Goal: Use online tool/utility: Utilize a website feature to perform a specific function

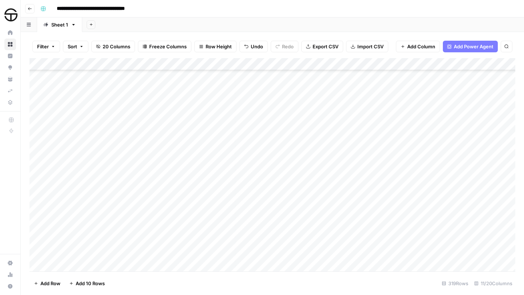
scroll to position [1581, 0]
click at [506, 47] on icon "button" at bounding box center [506, 46] width 4 height 4
type input "*********"
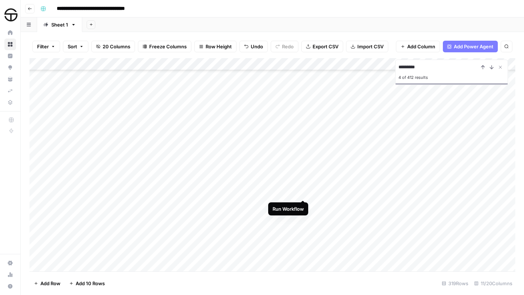
click at [302, 192] on div "Add Column" at bounding box center [272, 165] width 486 height 214
click at [282, 193] on div "Add Column" at bounding box center [272, 165] width 486 height 214
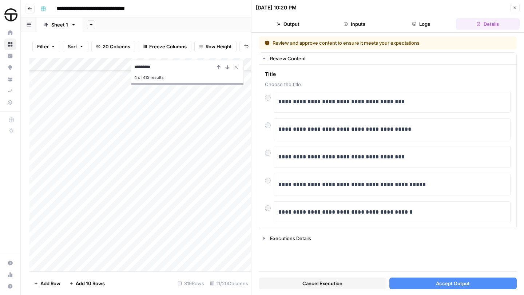
click at [460, 285] on span "Accept Output" at bounding box center [453, 283] width 34 height 7
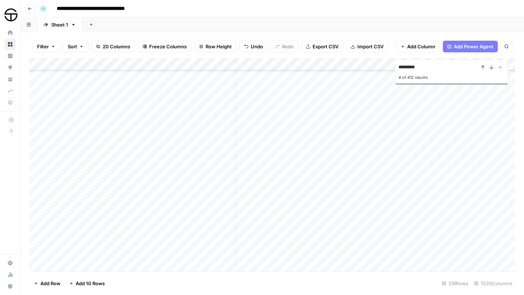
scroll to position [2295, 8]
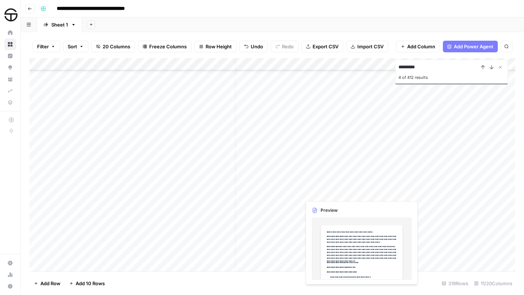
click at [347, 194] on div "Add Column" at bounding box center [272, 165] width 486 height 214
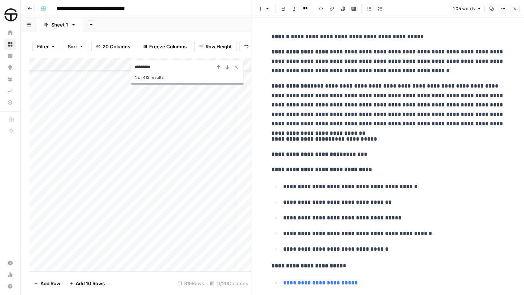
click at [513, 9] on icon "button" at bounding box center [515, 9] width 4 height 4
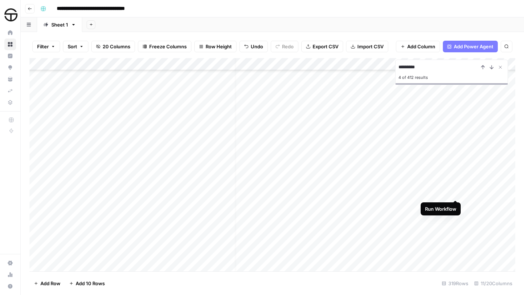
click at [456, 193] on div "Add Column" at bounding box center [272, 165] width 486 height 214
click at [282, 193] on div "Add Column" at bounding box center [272, 165] width 486 height 214
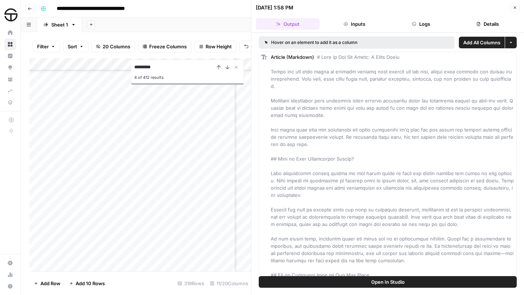
click at [514, 8] on icon "button" at bounding box center [515, 8] width 3 height 3
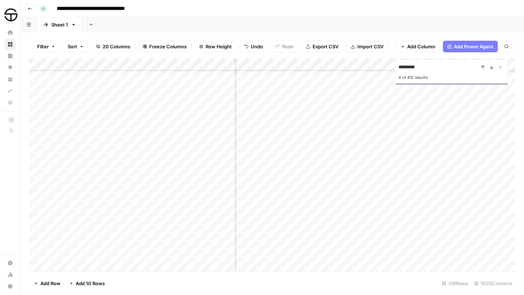
scroll to position [2295, 52]
click at [382, 192] on div "Add Column" at bounding box center [272, 165] width 486 height 214
click at [372, 192] on div "Add Column" at bounding box center [272, 165] width 486 height 214
click at [372, 192] on div at bounding box center [376, 192] width 85 height 13
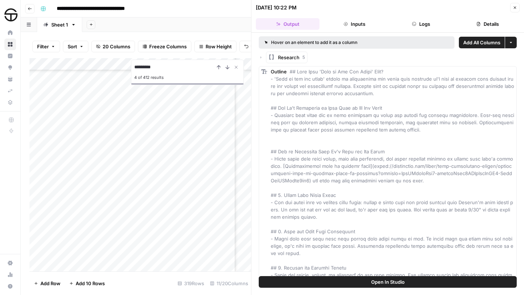
scroll to position [3745, 52]
click at [513, 11] on button "Close" at bounding box center [514, 7] width 9 height 9
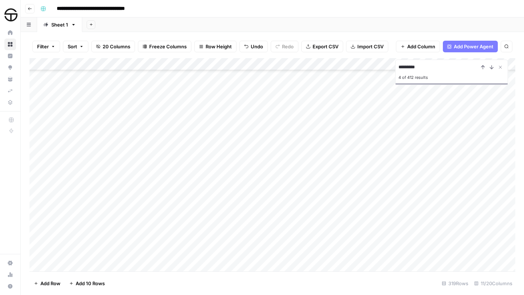
scroll to position [3757, 0]
click at [272, 179] on div "Add Column" at bounding box center [272, 165] width 486 height 214
click at [274, 180] on div "Add Column" at bounding box center [272, 165] width 486 height 214
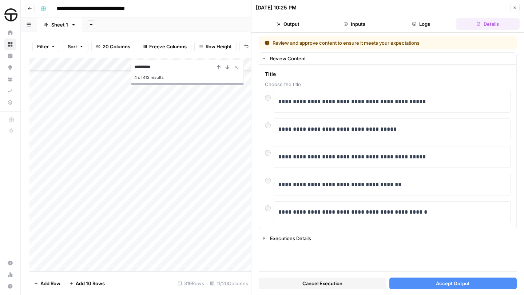
click at [474, 283] on button "Accept Output" at bounding box center [453, 284] width 128 height 12
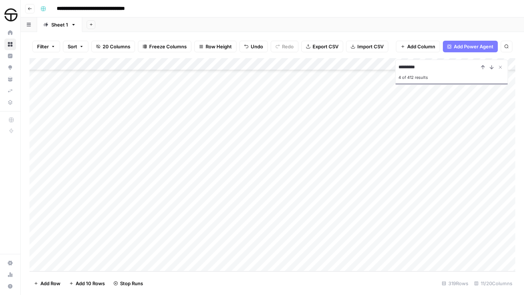
click at [96, 262] on div "Add Column" at bounding box center [272, 165] width 486 height 214
click at [345, 166] on div "Add Column" at bounding box center [272, 165] width 486 height 214
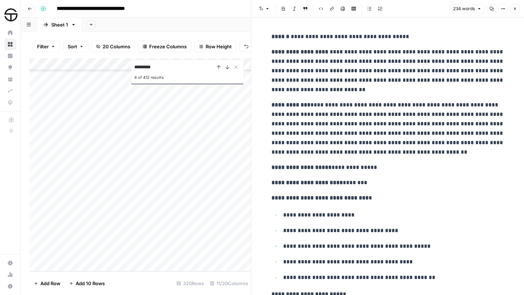
click at [515, 7] on icon "button" at bounding box center [515, 9] width 4 height 4
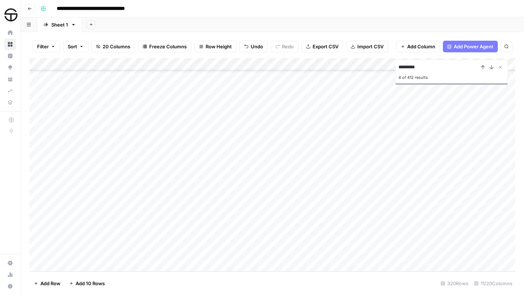
click at [429, 166] on div "Add Column" at bounding box center [272, 165] width 486 height 214
click at [304, 167] on div "Add Column" at bounding box center [272, 165] width 486 height 214
click at [345, 166] on div "Add Column" at bounding box center [272, 165] width 486 height 214
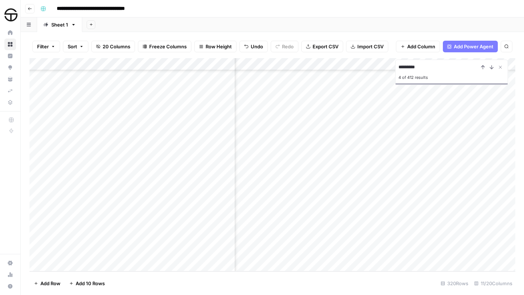
click at [345, 166] on div "Add Column" at bounding box center [272, 165] width 486 height 214
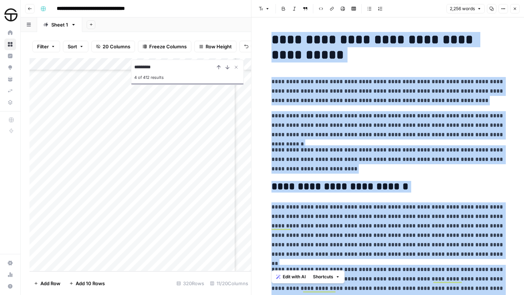
click at [514, 8] on icon "button" at bounding box center [515, 9] width 4 height 4
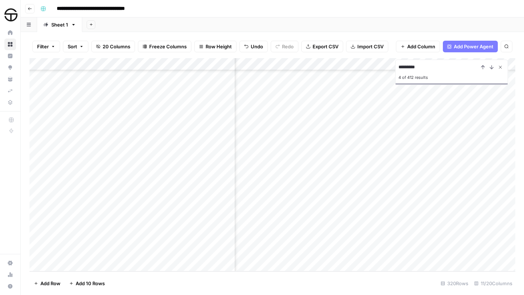
click at [502, 67] on icon "Close Search" at bounding box center [500, 67] width 6 height 6
click at [79, 253] on div "Add Column" at bounding box center [272, 165] width 486 height 214
click at [139, 249] on div "Add Column" at bounding box center [272, 165] width 486 height 214
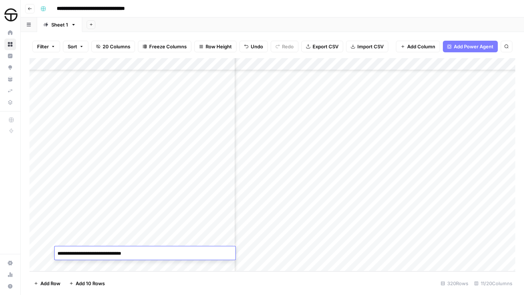
type textarea "**********"
click at [271, 253] on div "Add Column" at bounding box center [272, 165] width 486 height 214
click at [277, 253] on div at bounding box center [272, 253] width 76 height 13
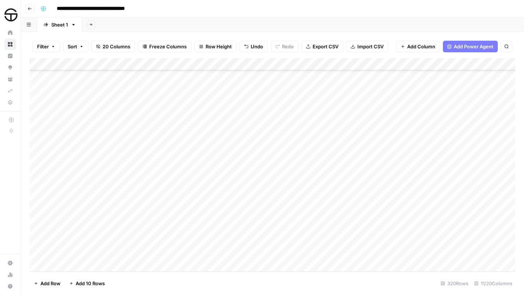
click at [263, 253] on div at bounding box center [272, 253] width 76 height 13
click at [340, 253] on div "Add Column" at bounding box center [272, 165] width 486 height 214
click at [270, 254] on div "Add Column" at bounding box center [272, 165] width 486 height 214
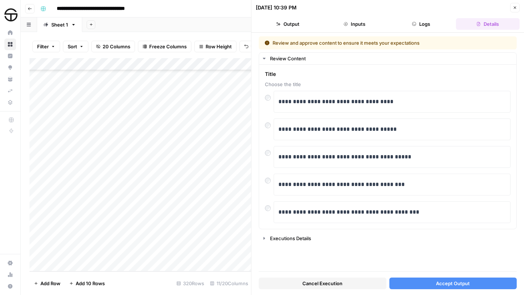
click at [450, 282] on span "Accept Output" at bounding box center [453, 283] width 34 height 7
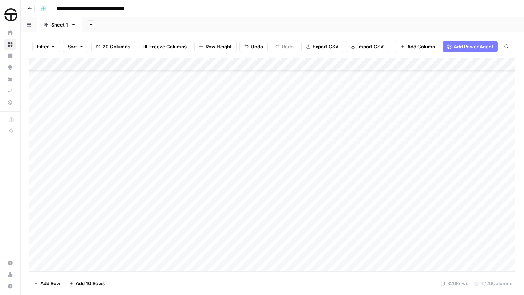
click at [428, 254] on div "Add Column" at bounding box center [272, 165] width 486 height 214
click at [388, 253] on div "Add Column" at bounding box center [272, 165] width 486 height 214
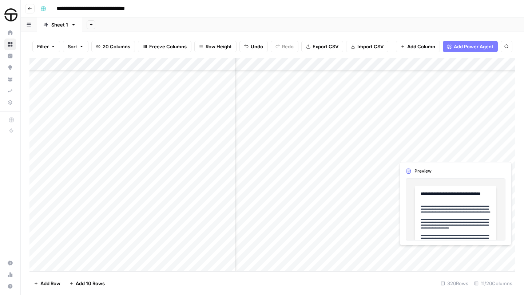
click at [416, 253] on div "Add Column" at bounding box center [272, 165] width 486 height 214
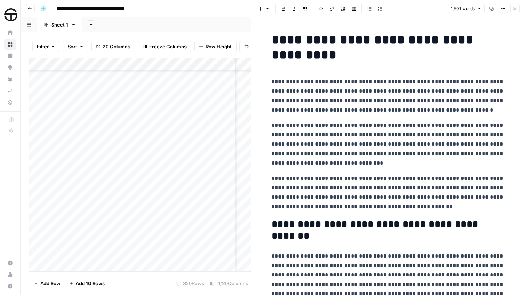
click at [271, 41] on h1 "**********" at bounding box center [387, 47] width 233 height 31
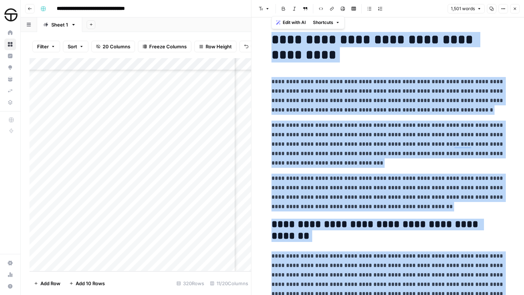
copy div "**********"
